Goal: Information Seeking & Learning: Learn about a topic

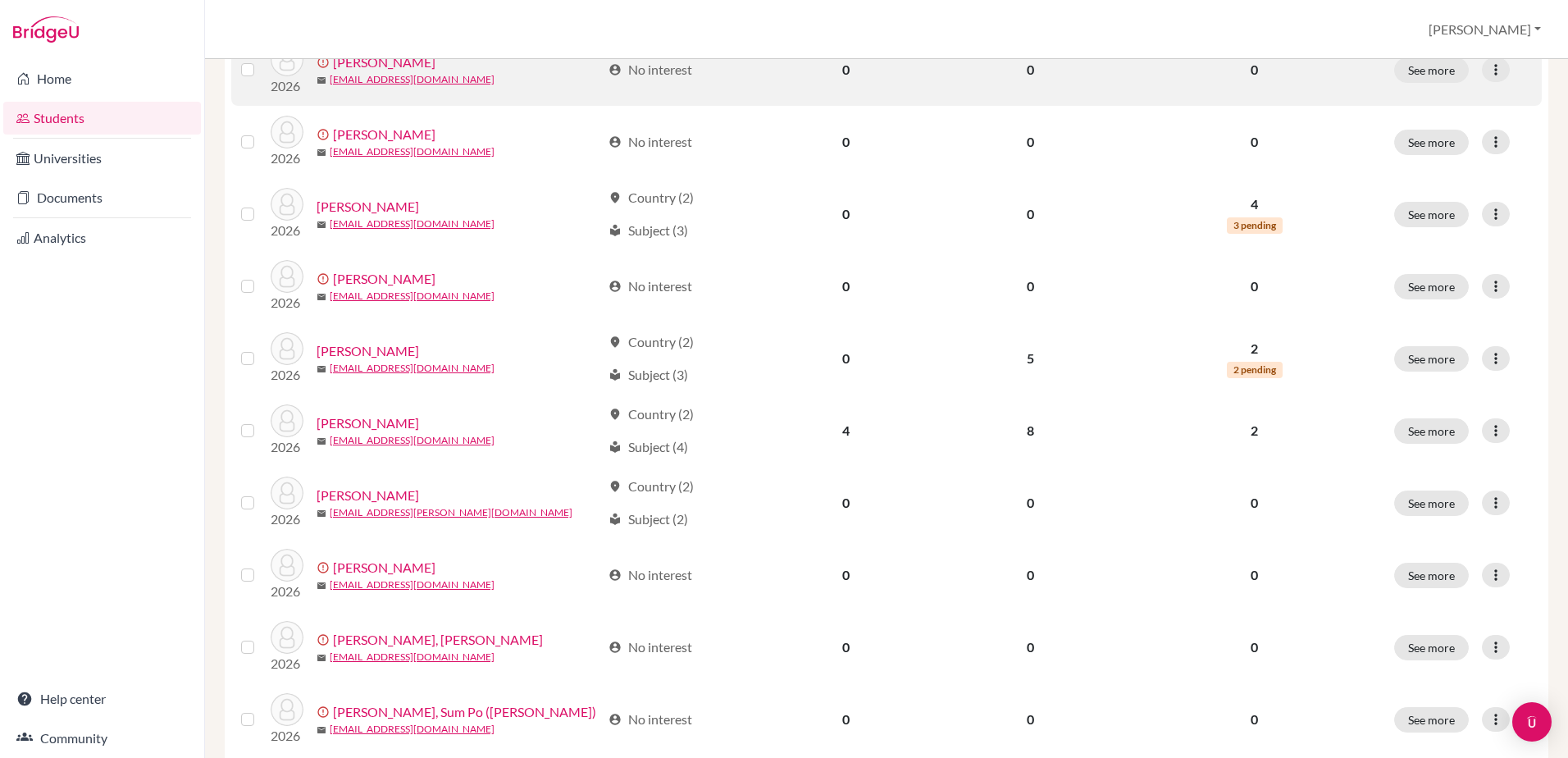
scroll to position [1118, 0]
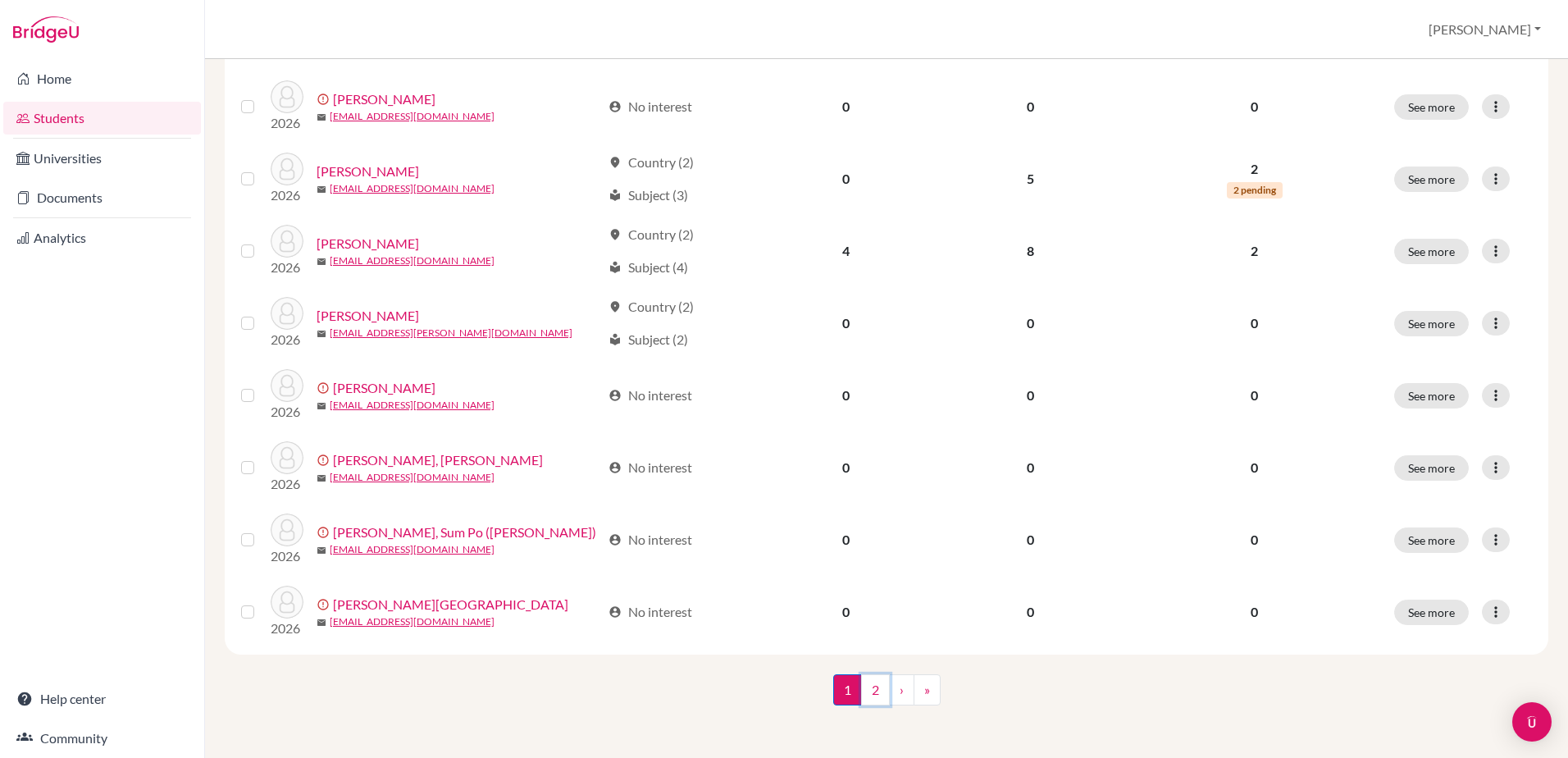
click at [871, 684] on link "2" at bounding box center [875, 690] width 29 height 31
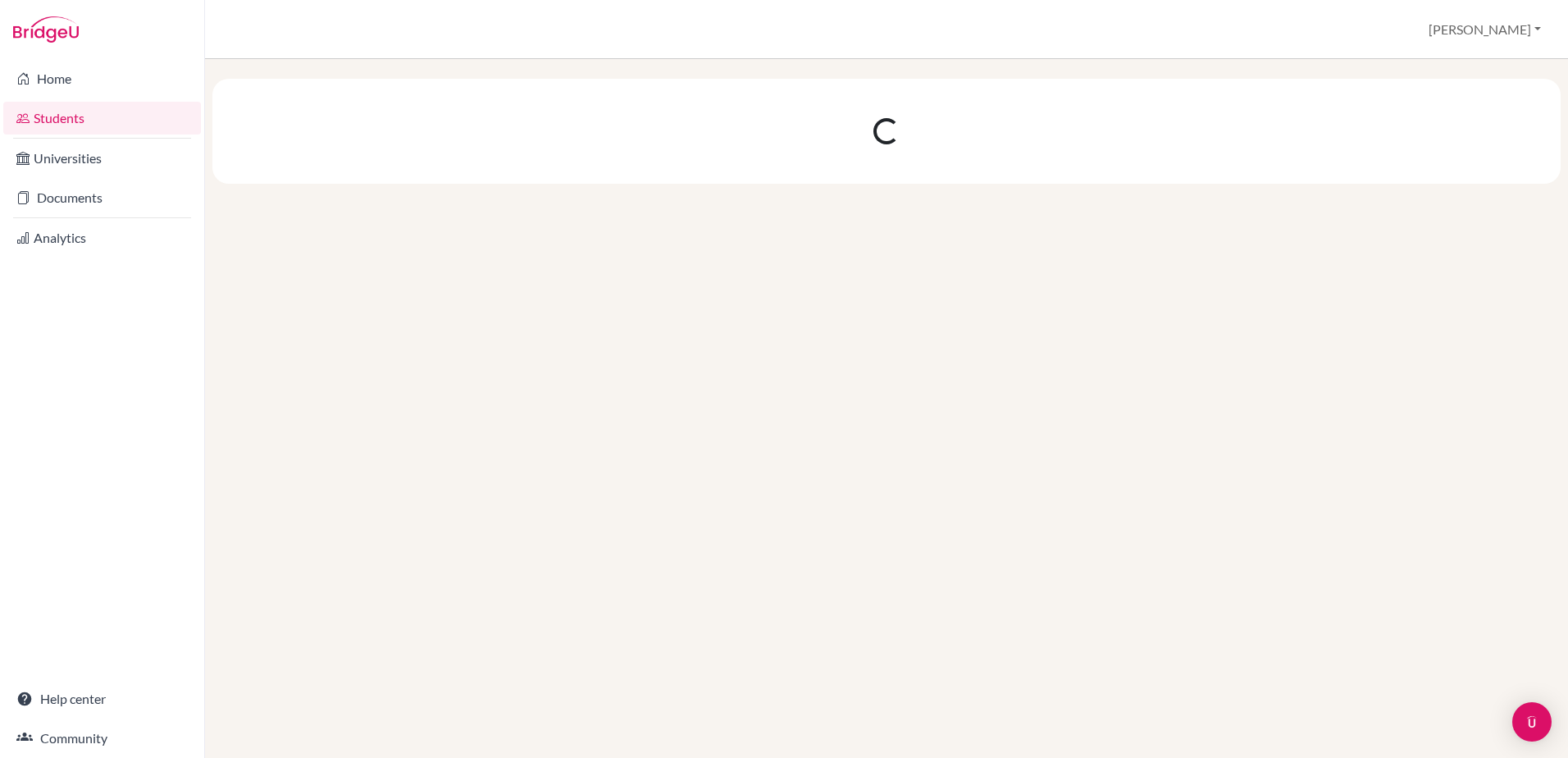
scroll to position [0, 0]
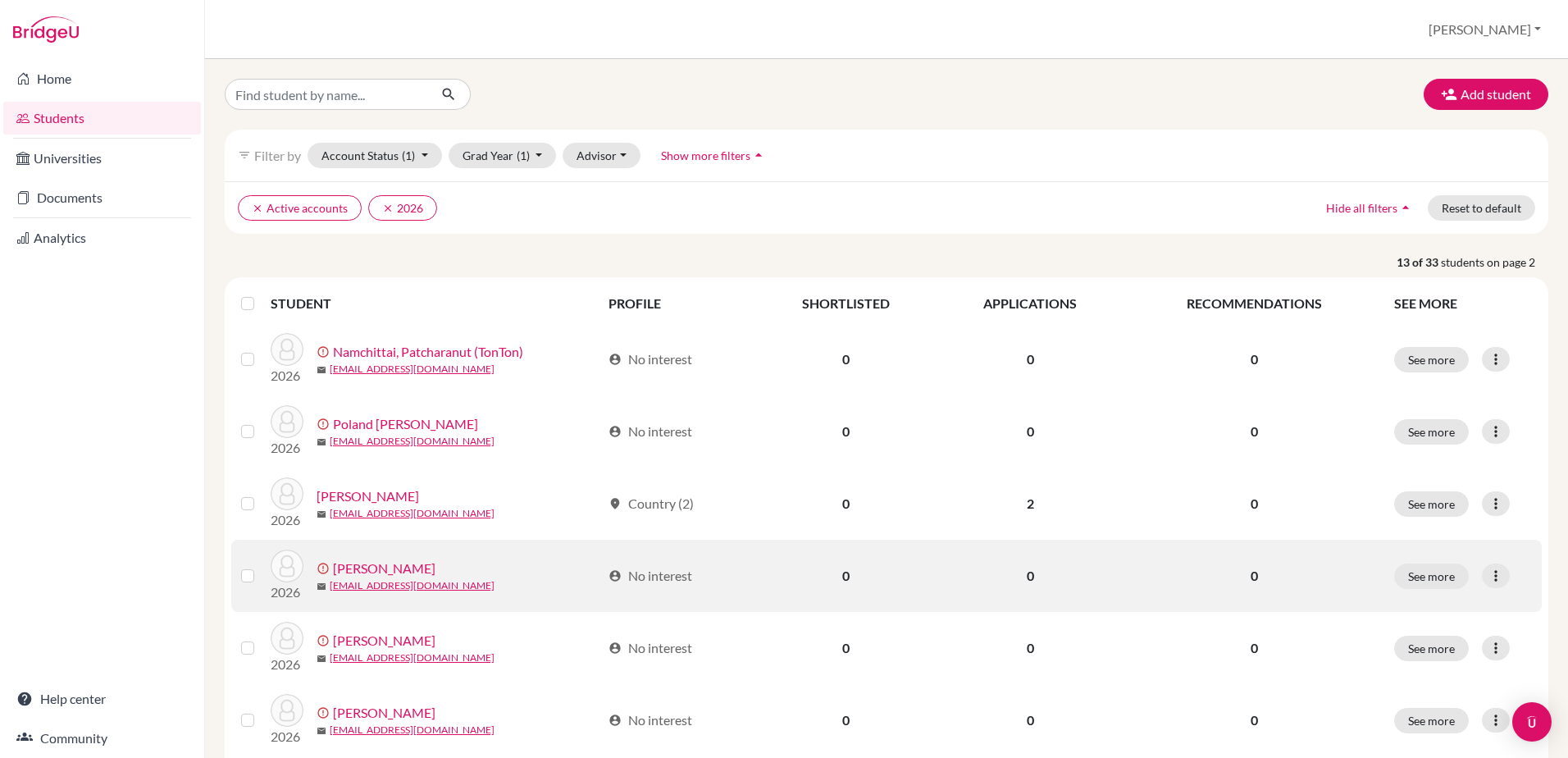
scroll to position [82, 0]
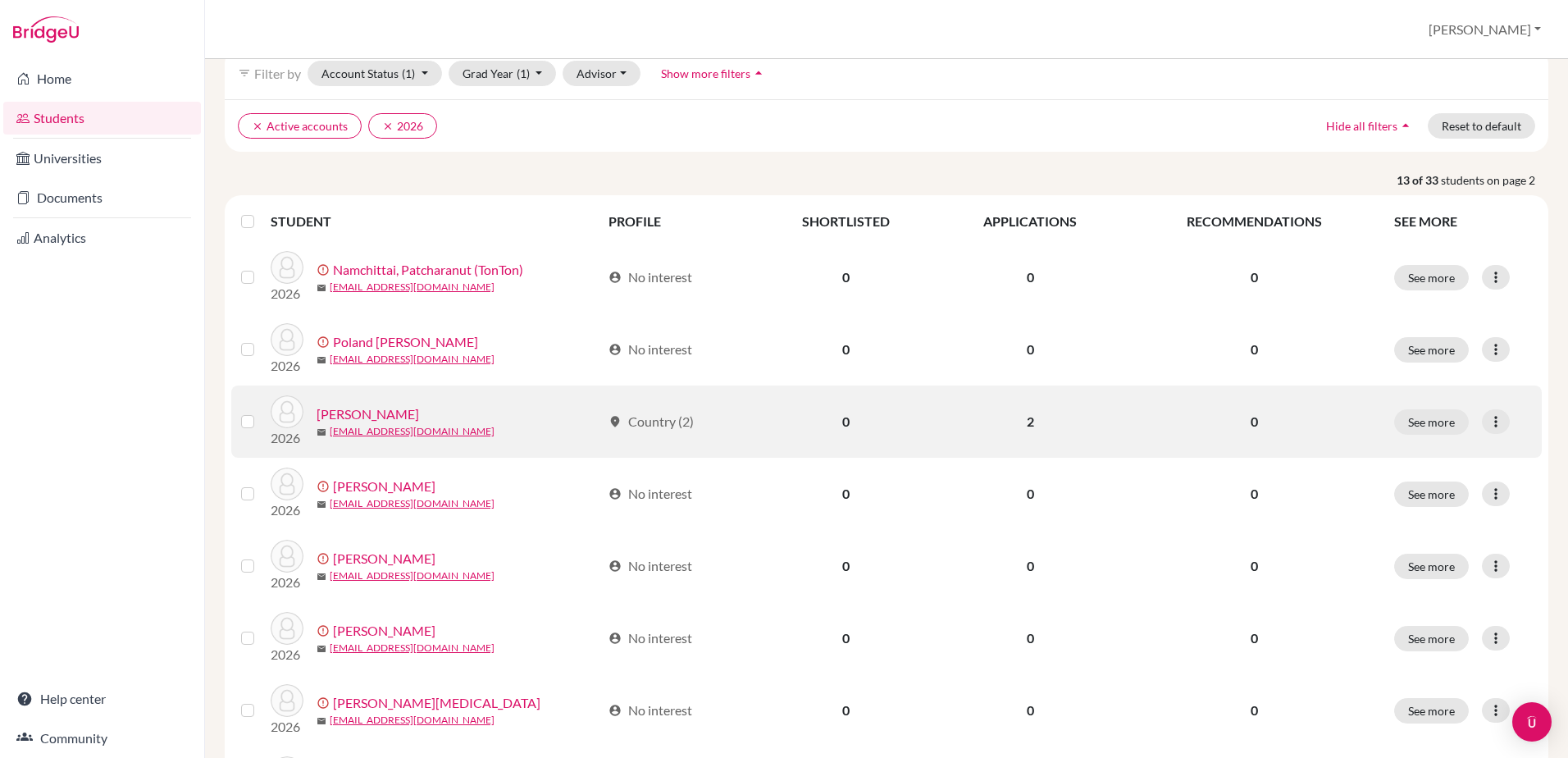
click at [355, 412] on link "[PERSON_NAME]" at bounding box center [367, 414] width 102 height 20
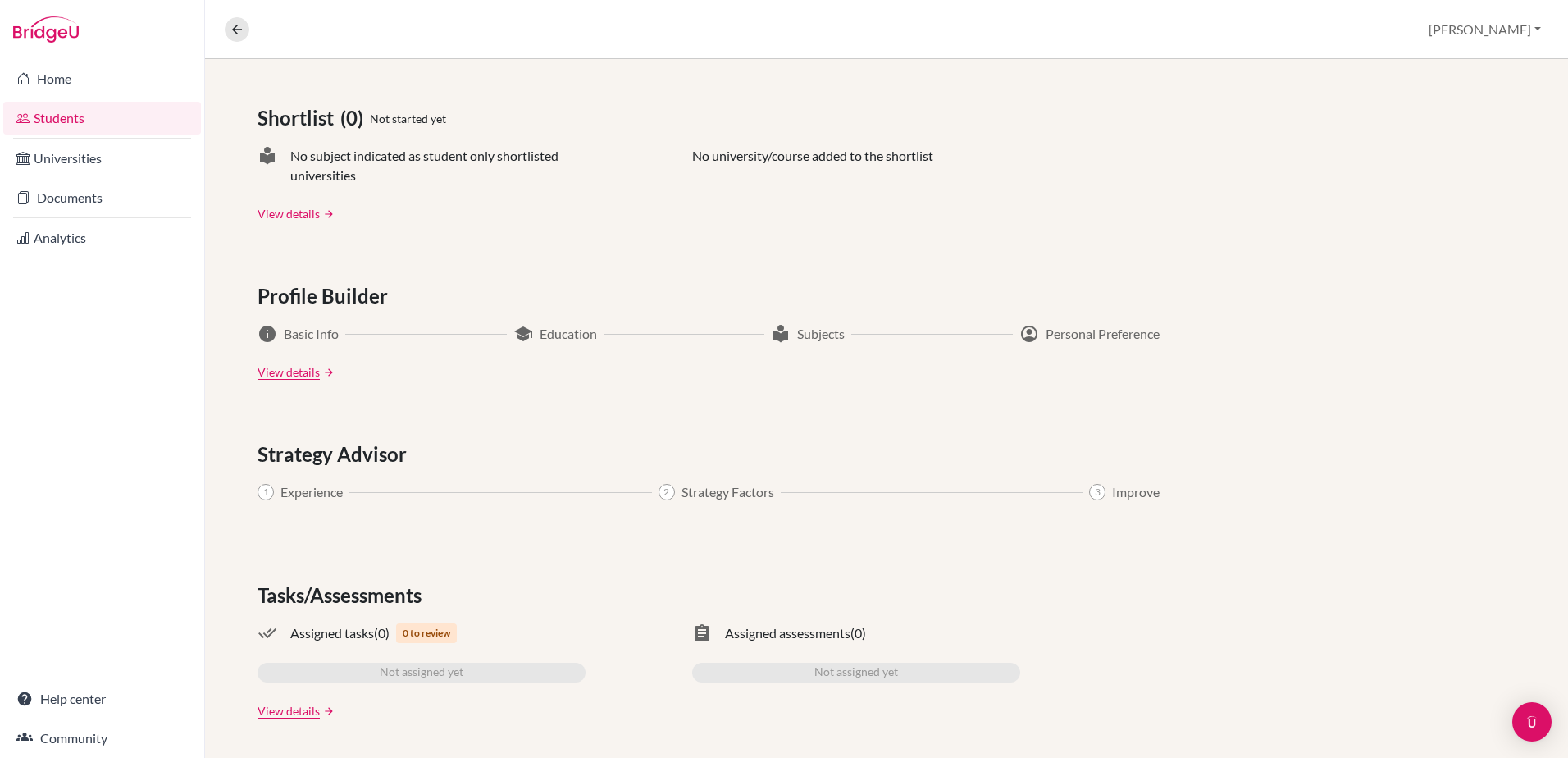
scroll to position [685, 0]
click at [106, 193] on link "Documents" at bounding box center [102, 198] width 198 height 33
